Goal: Find specific page/section: Find specific page/section

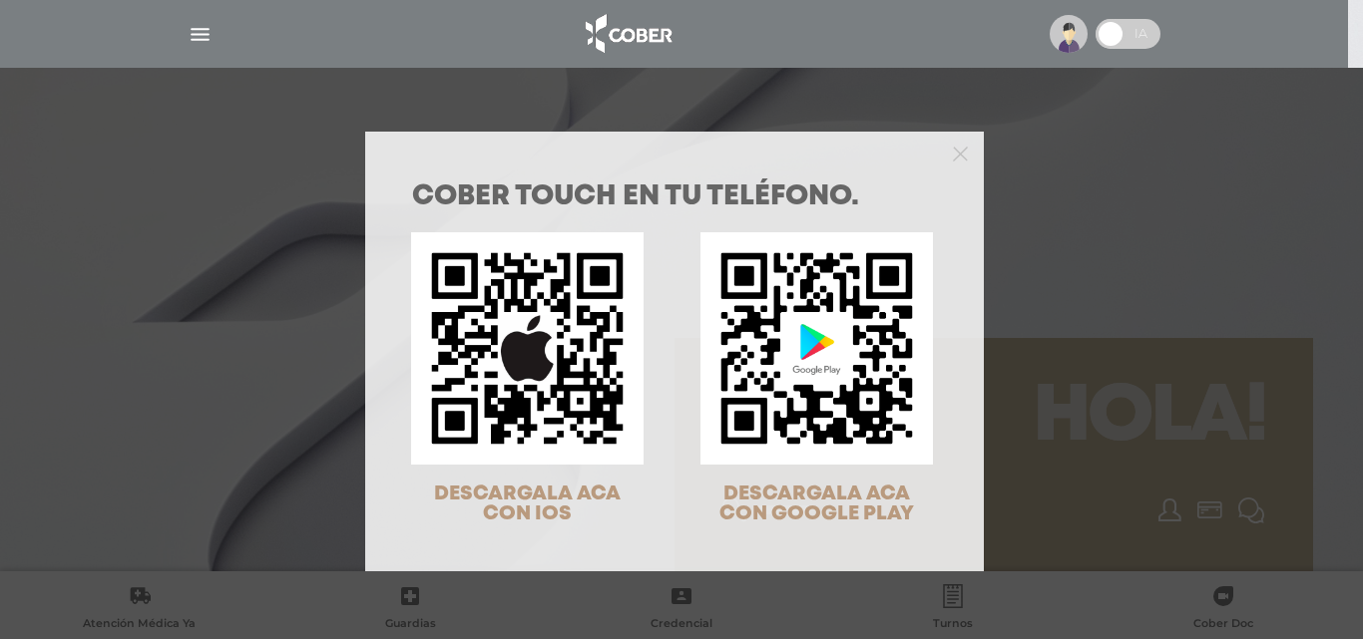
click at [184, 37] on div "COBER TOUCH en tu teléfono. DESCARGALA ACA CON IOS DESCARGALA ACA CON GOOGLE PL…" at bounding box center [681, 319] width 1363 height 639
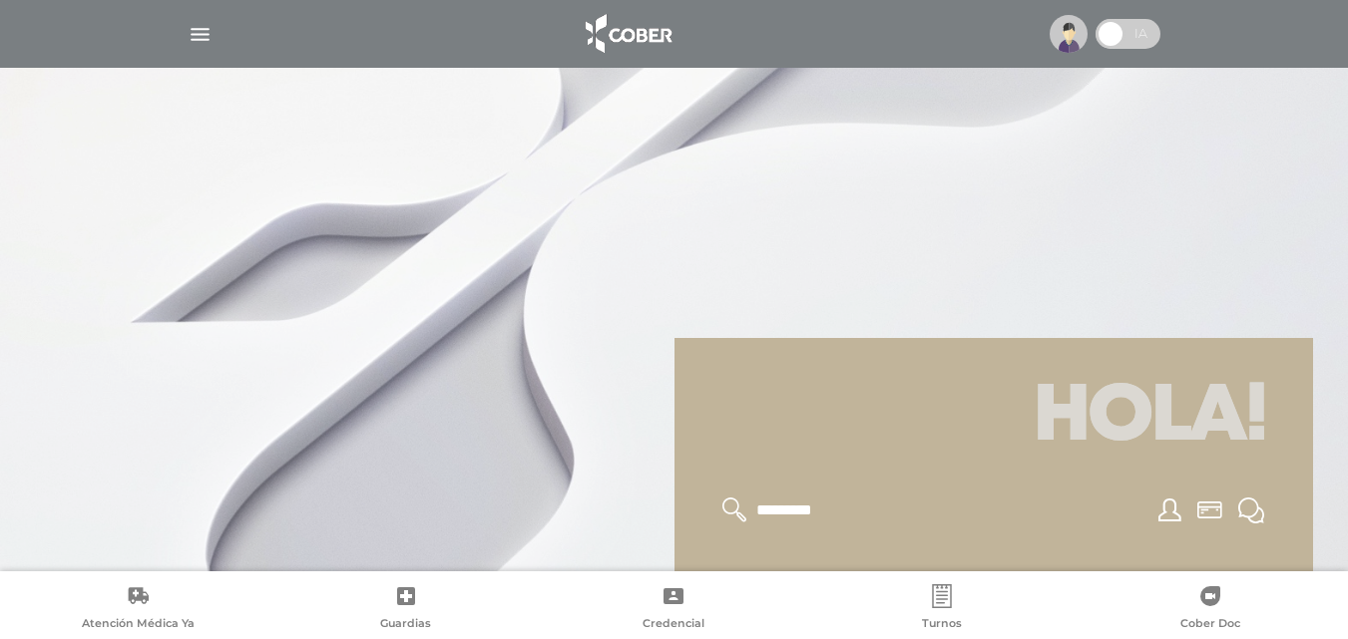
click at [194, 34] on img "button" at bounding box center [200, 34] width 25 height 25
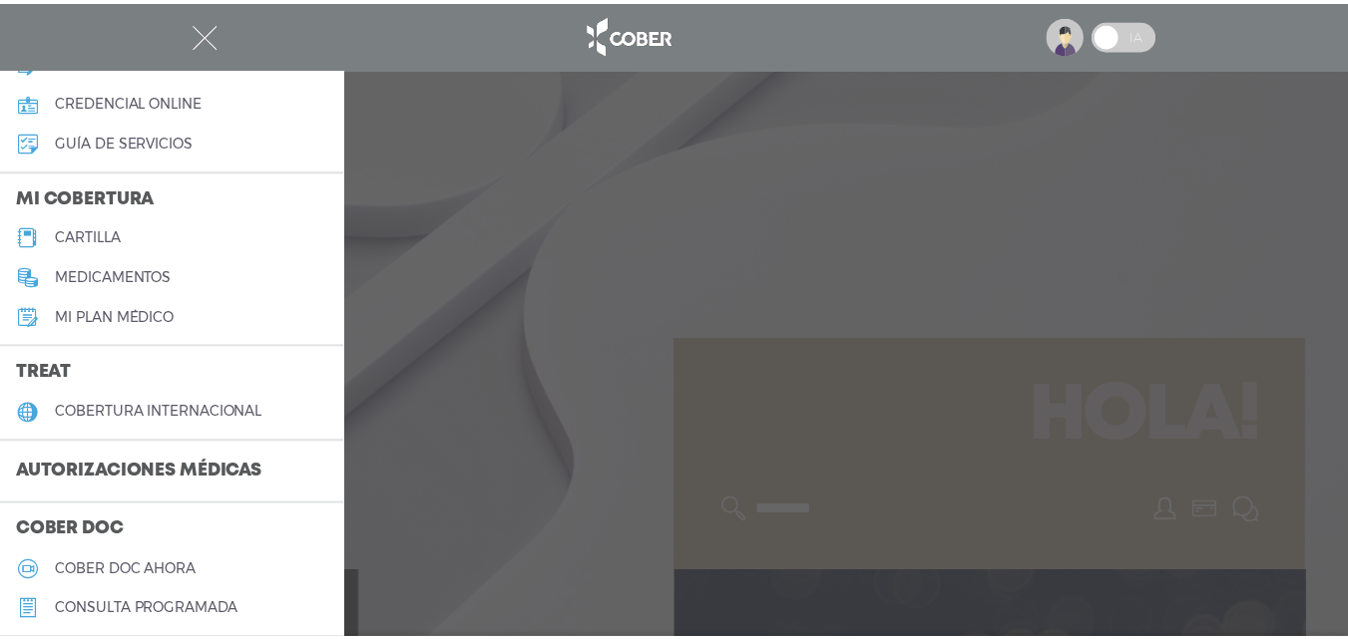
scroll to position [100, 0]
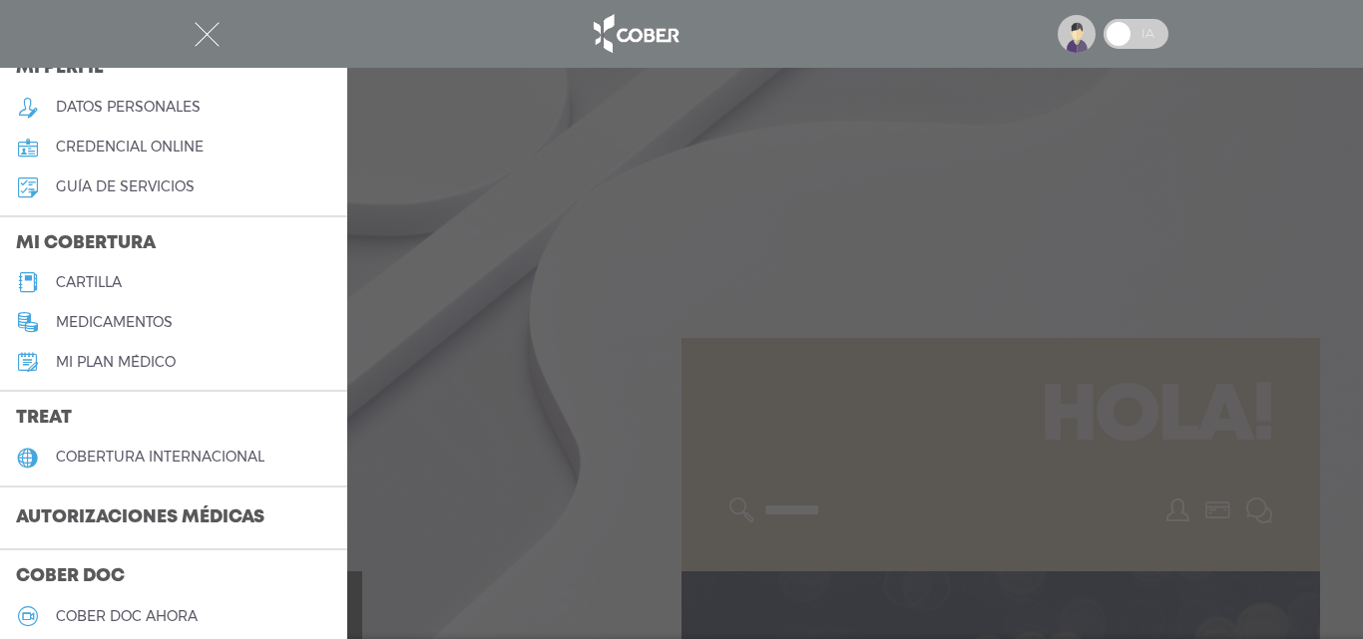
click at [182, 141] on h5 "credencial online" at bounding box center [130, 147] width 148 height 17
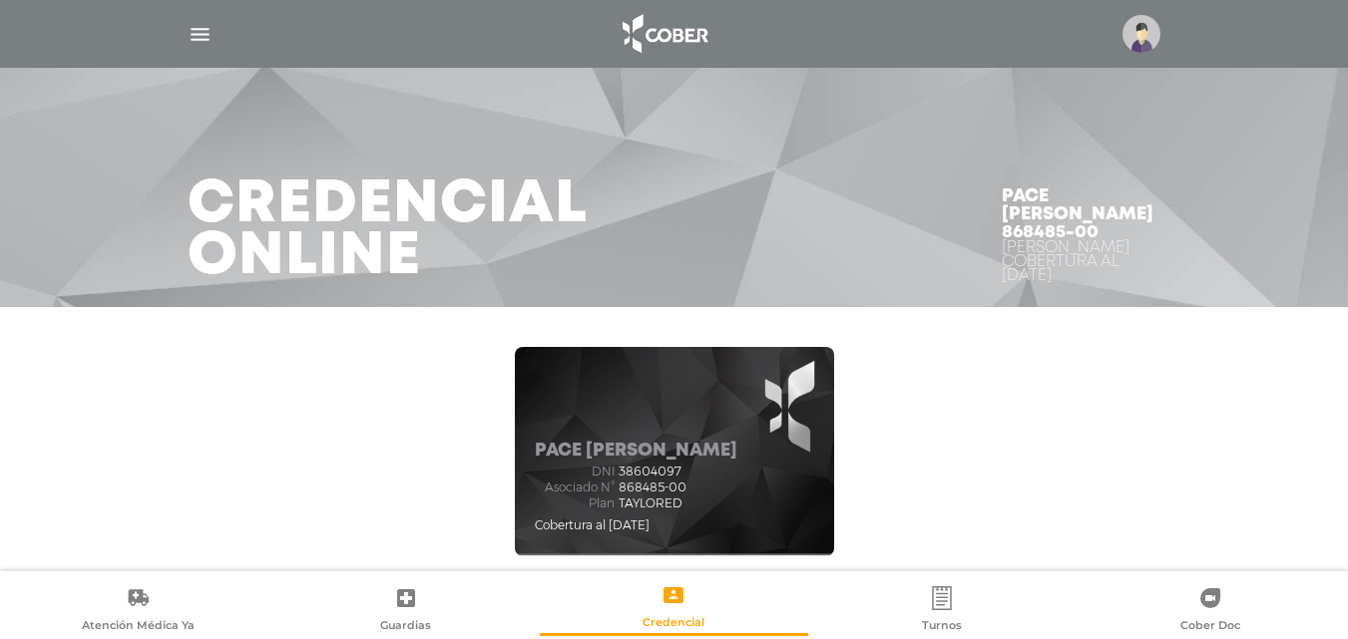
scroll to position [200, 0]
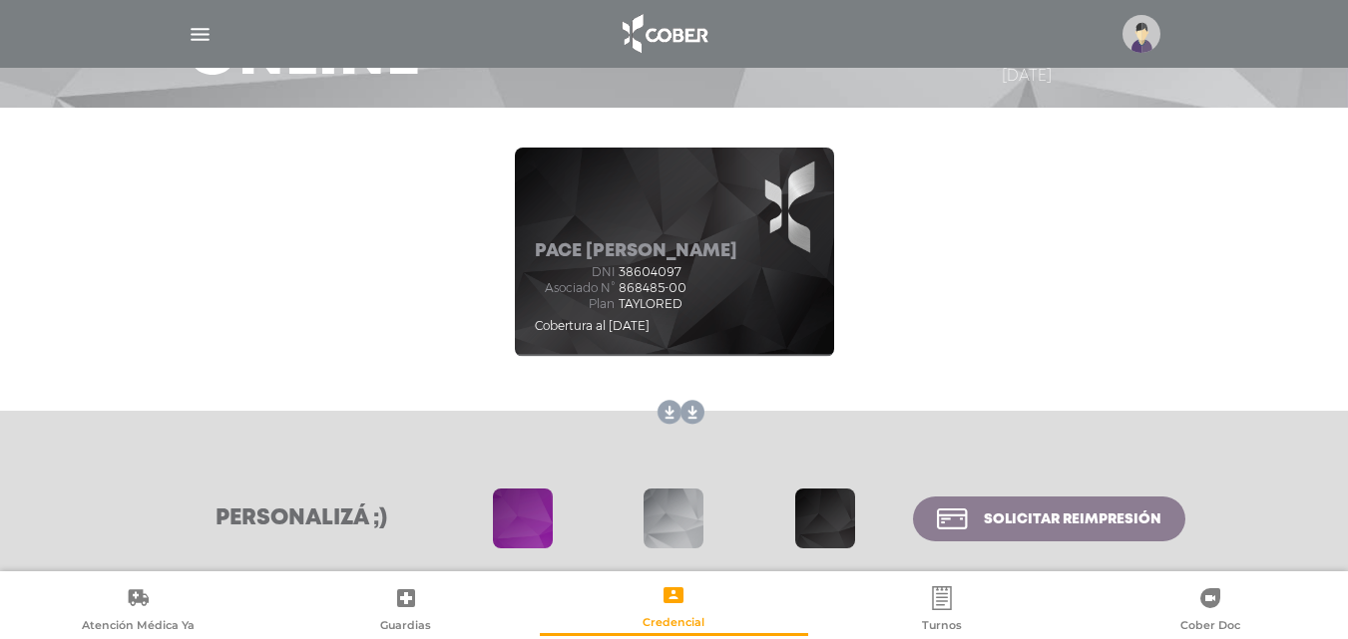
drag, startPoint x: 680, startPoint y: 297, endPoint x: 545, endPoint y: 290, distance: 135.9
click at [545, 290] on div "dni 38604097 Asociado N° 868485-00 Plan TAYLORED" at bounding box center [636, 288] width 203 height 46
copy div "Asociado N° 868485-00 Plan TAYLORED"
